Goal: Complete application form: Complete application form

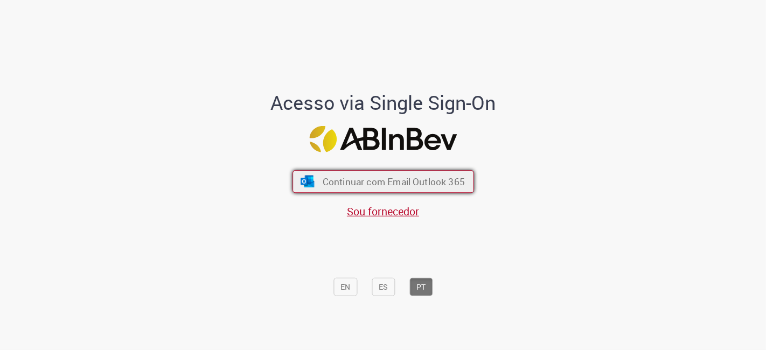
click at [391, 180] on span "Continuar com Email Outlook 365" at bounding box center [393, 182] width 142 height 12
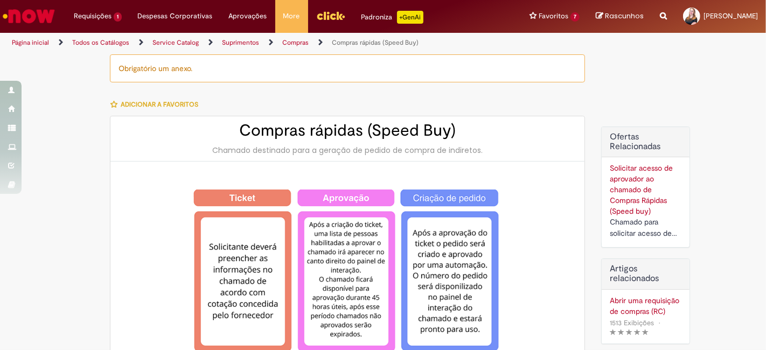
type input "********"
type input "**********"
type input "****"
